Goal: Task Accomplishment & Management: Manage account settings

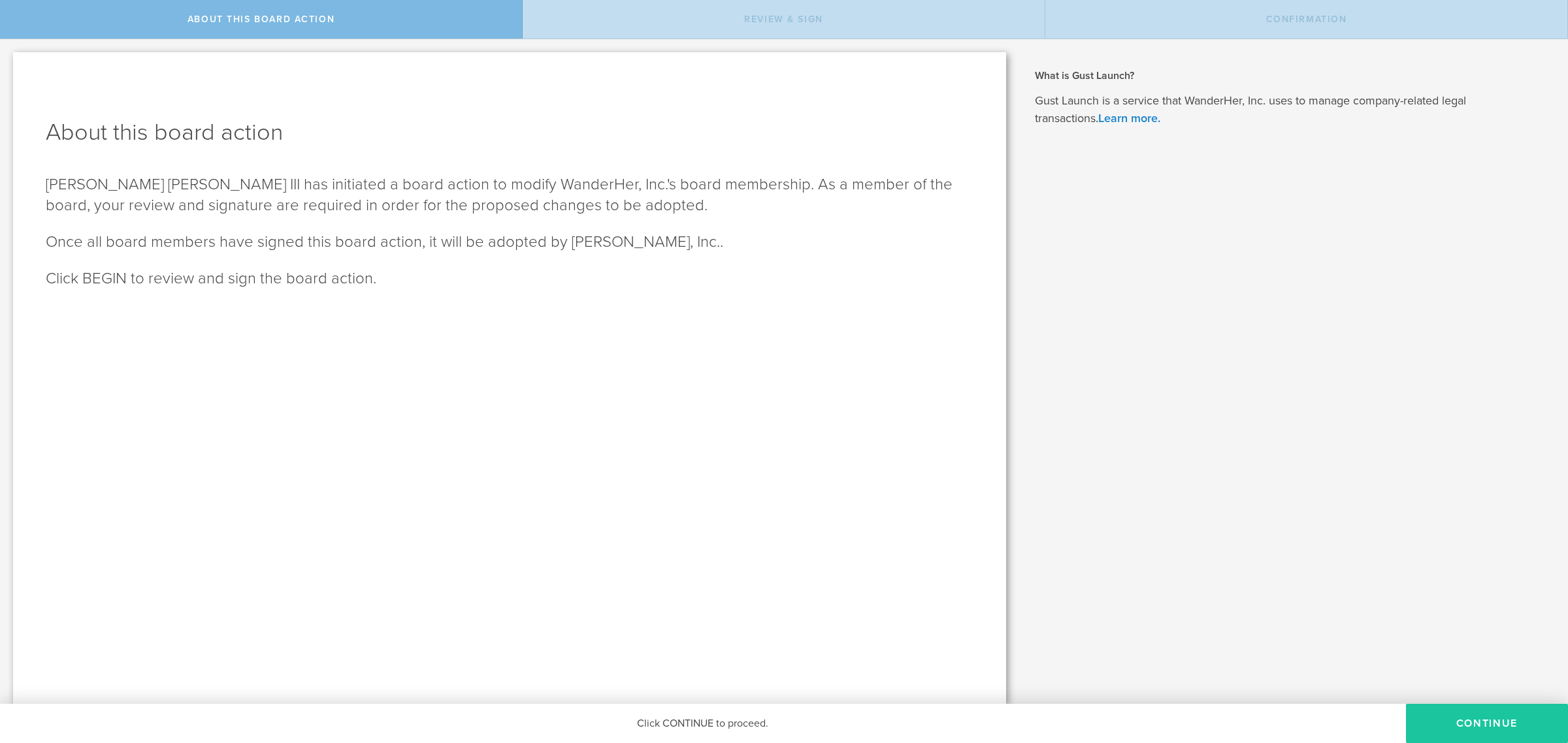
click at [1462, 720] on button "Continue" at bounding box center [1486, 724] width 162 height 39
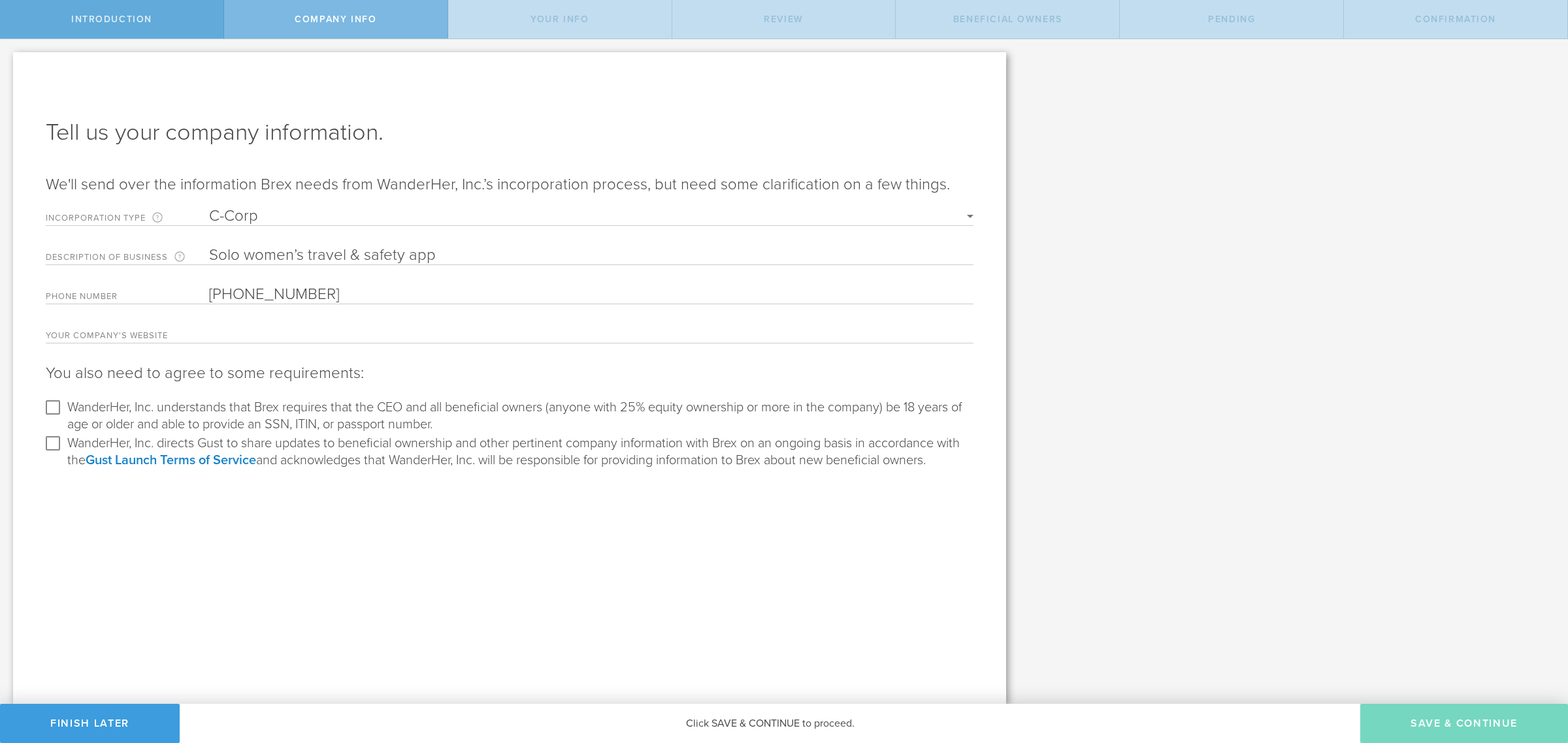
click at [113, 14] on span "Introduction" at bounding box center [112, 20] width 81 height 11
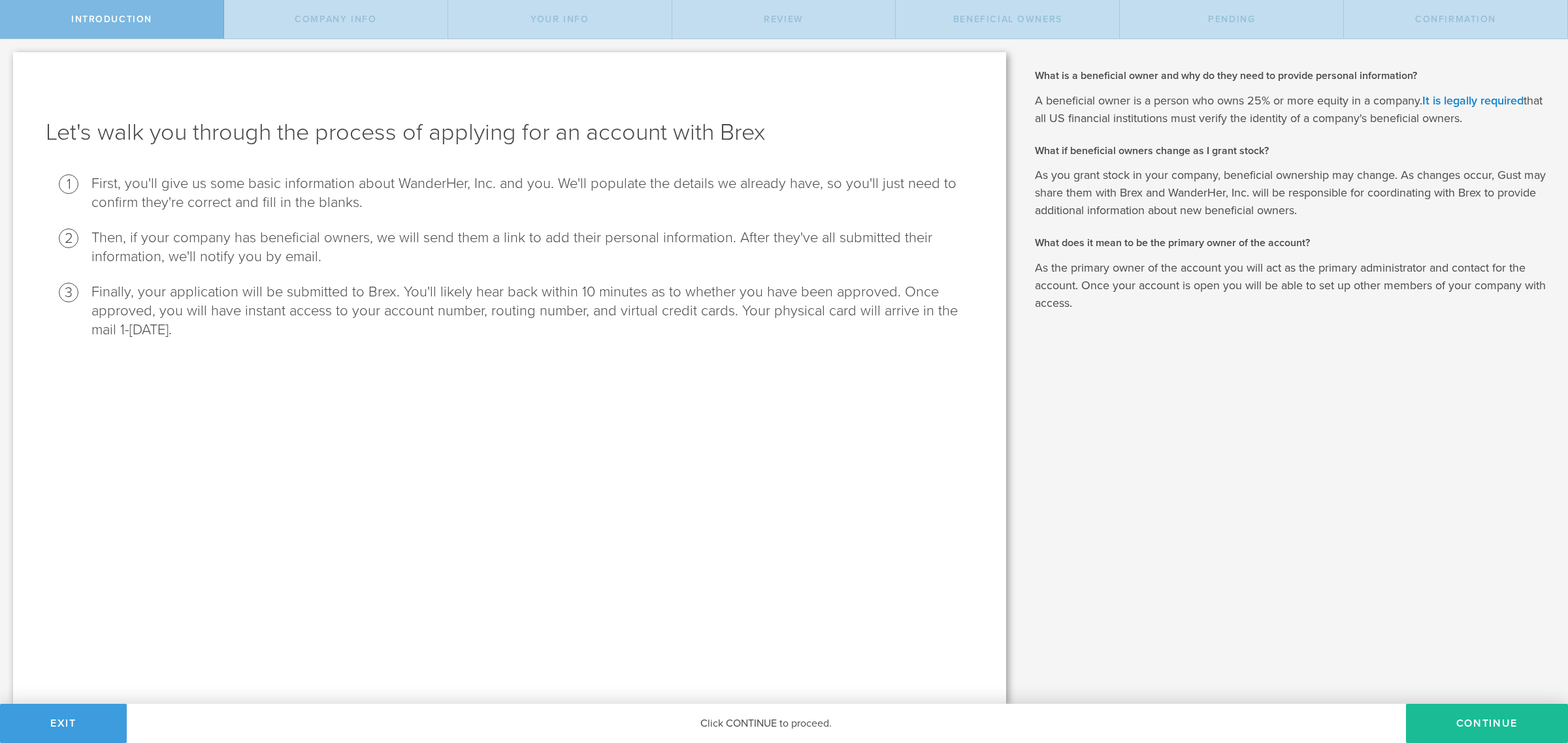
click at [141, 27] on div "Introduction" at bounding box center [112, 19] width 224 height 38
click at [79, 735] on button "Exit" at bounding box center [63, 724] width 127 height 39
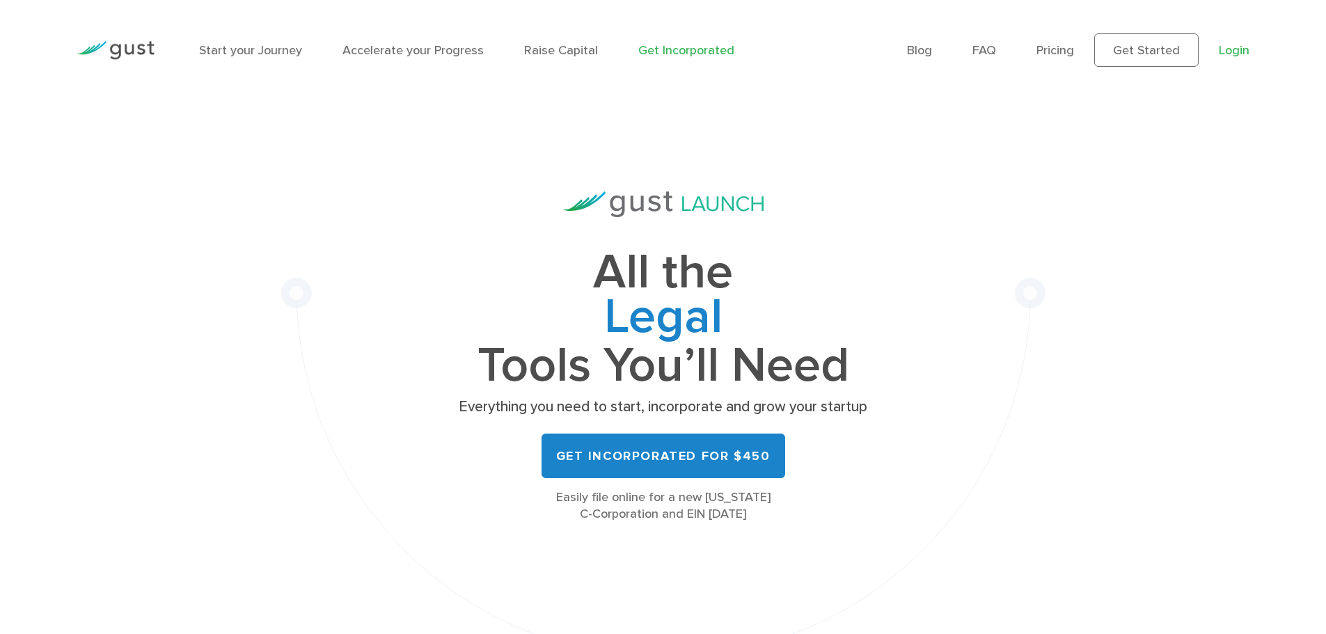
click at [1222, 45] on link "Login" at bounding box center [1234, 50] width 31 height 15
